Goal: Navigation & Orientation: Find specific page/section

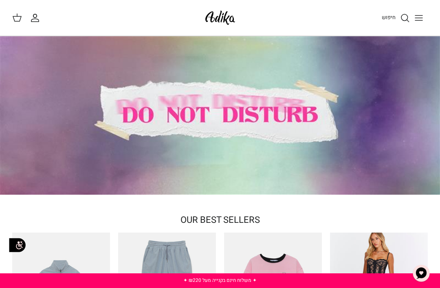
click at [419, 14] on icon "Toggle menu" at bounding box center [419, 18] width 10 height 10
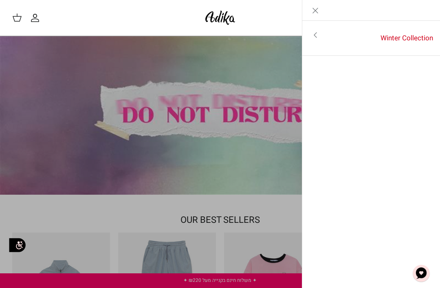
click at [408, 35] on link "Winter Collection" at bounding box center [384, 38] width 112 height 25
click at [413, 33] on link "לכל הפריטים" at bounding box center [371, 35] width 130 height 20
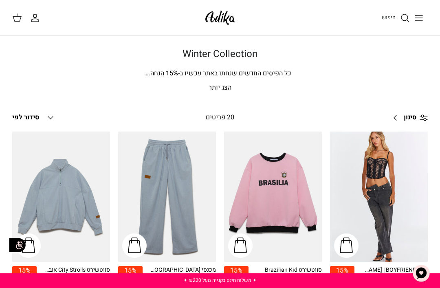
click at [221, 88] on p "הצג יותר" at bounding box center [219, 88] width 415 height 11
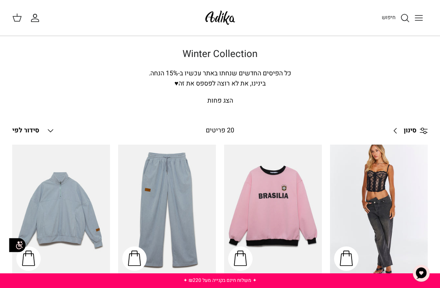
click at [421, 15] on line "Toggle menu" at bounding box center [418, 15] width 7 height 0
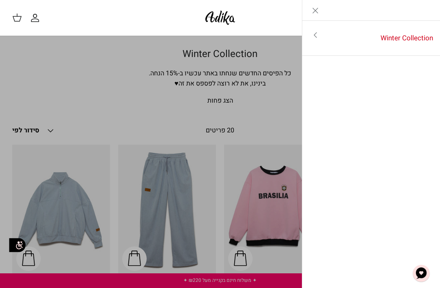
click at [315, 35] on icon "Toggle menu" at bounding box center [315, 35] width 10 height 10
click at [404, 36] on link "לכל הפריטים" at bounding box center [371, 35] width 130 height 20
